Goal: Information Seeking & Learning: Learn about a topic

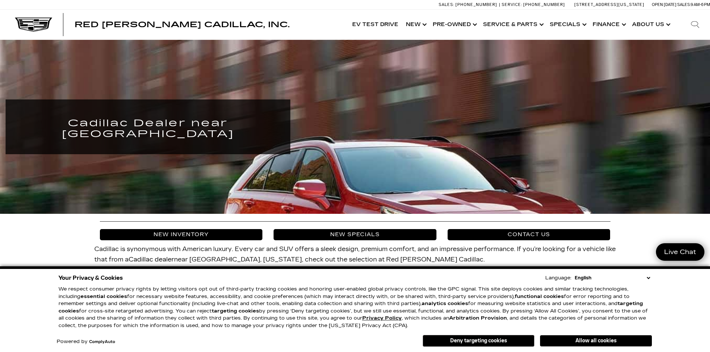
click at [647, 276] on select "English Spanish / Español English / United Kingdom Korean / 한국어 Vietnamese / Ti…" at bounding box center [612, 277] width 79 height 7
click at [649, 278] on select "English Spanish / Español English / United Kingdom Korean / 한국어 Vietnamese / Ti…" at bounding box center [612, 277] width 79 height 7
drag, startPoint x: 485, startPoint y: 337, endPoint x: 506, endPoint y: 318, distance: 28.2
click at [486, 337] on button "Deny targeting cookies" at bounding box center [478, 341] width 112 height 12
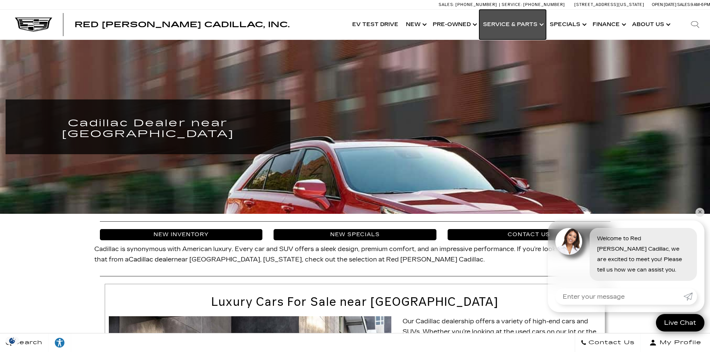
click at [513, 25] on link "Show Service & Parts" at bounding box center [512, 25] width 67 height 30
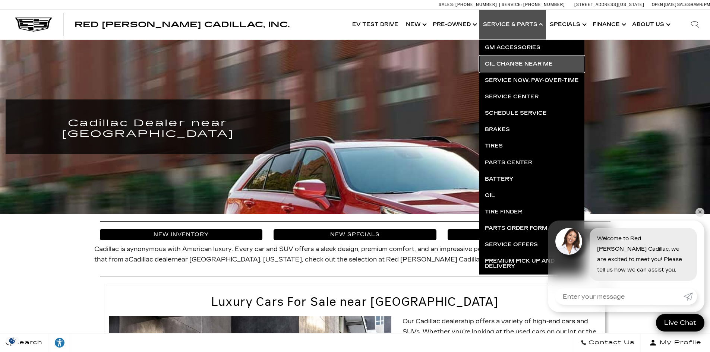
click at [520, 62] on link "Oil Change near Me" at bounding box center [531, 64] width 105 height 16
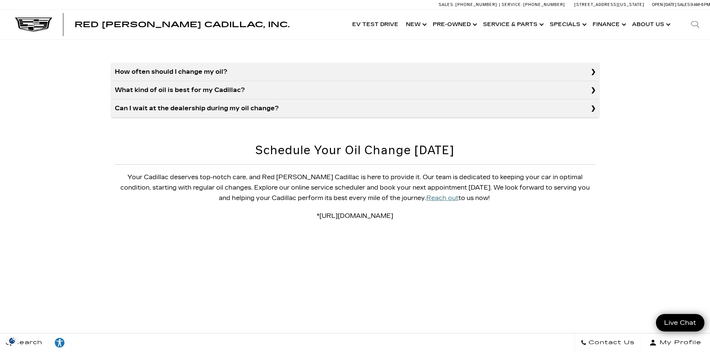
scroll to position [522, 0]
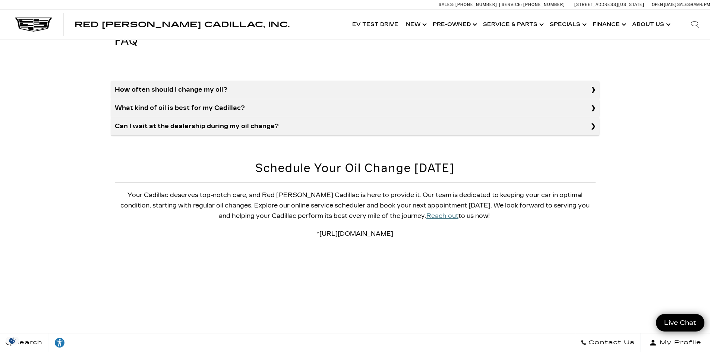
click at [595, 107] on summary "What kind of oil is best for my Cadillac?" at bounding box center [355, 108] width 488 height 18
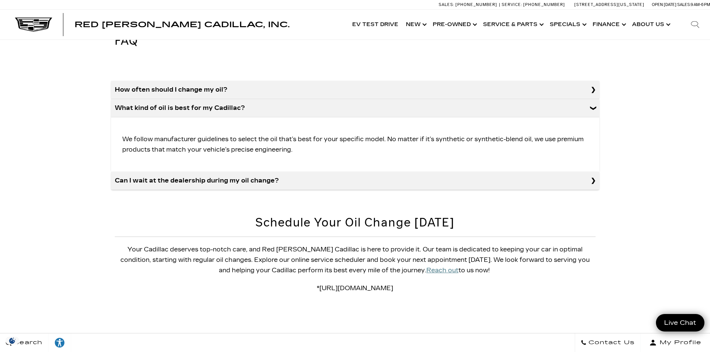
click at [593, 180] on summary "Can I wait at the dealership during my oil change?" at bounding box center [355, 181] width 488 height 18
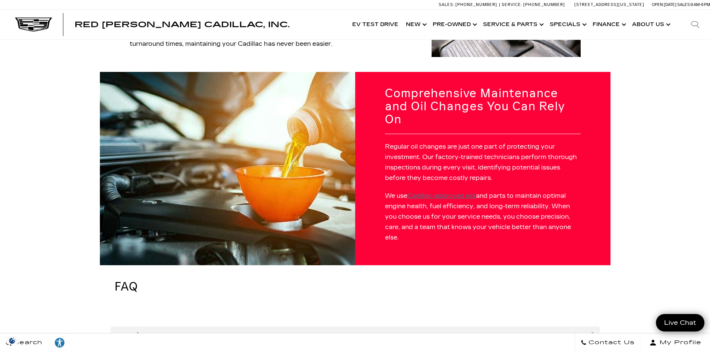
scroll to position [298, 0]
